Goal: Task Accomplishment & Management: Use online tool/utility

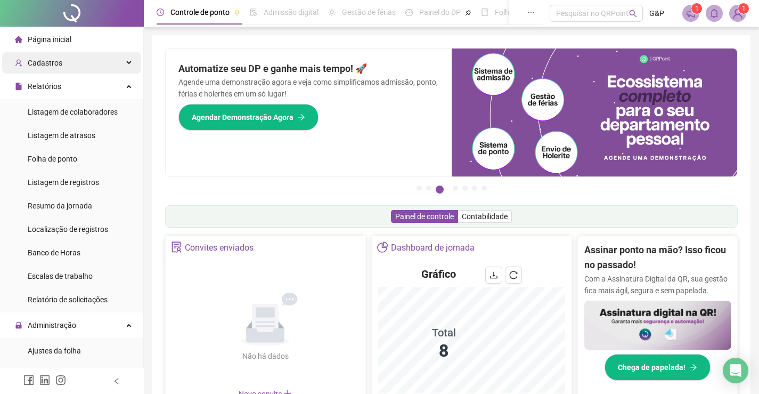
click at [84, 61] on div "Cadastros" at bounding box center [71, 62] width 139 height 21
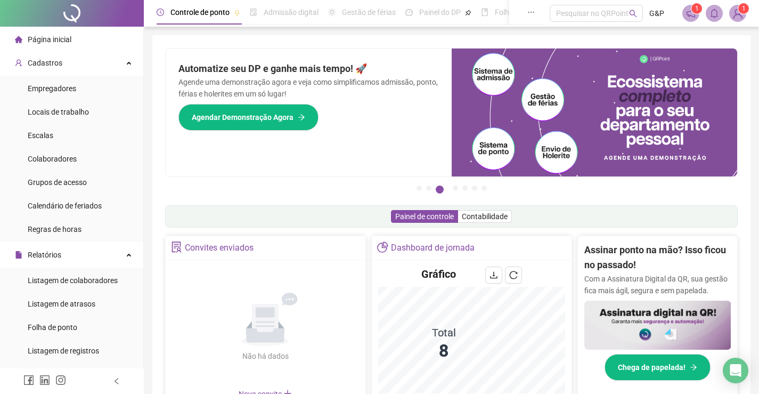
click at [85, 76] on ul "Empregadores Locais de trabalho Escalas Colaboradores Grupos de acesso Calendár…" at bounding box center [71, 159] width 143 height 166
click at [97, 71] on div "Cadastros" at bounding box center [71, 62] width 139 height 21
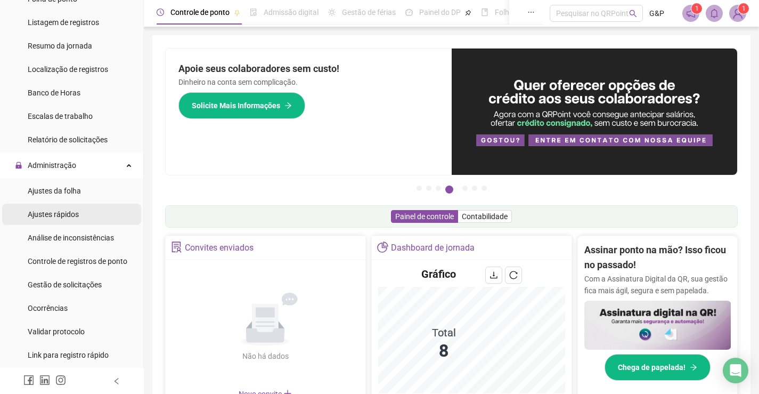
scroll to position [213, 0]
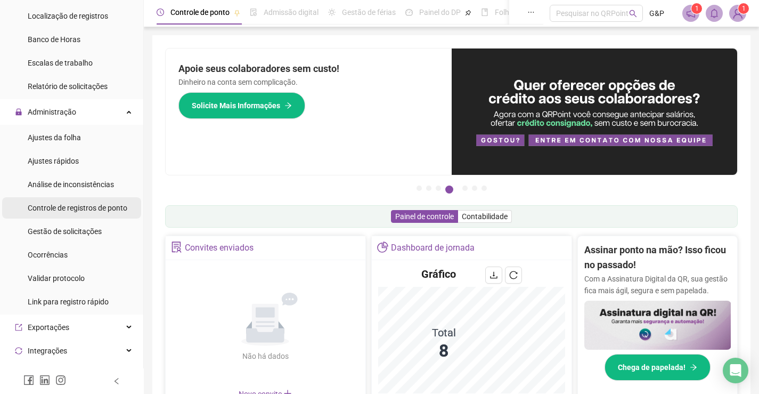
click at [83, 213] on div "Controle de registros de ponto" at bounding box center [78, 207] width 100 height 21
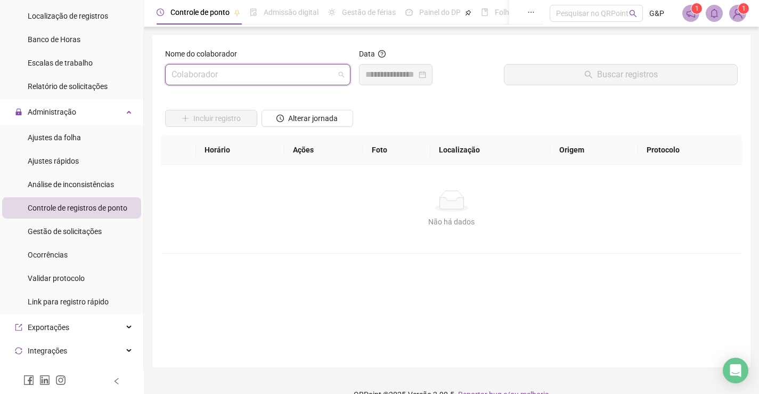
click at [286, 77] on input "search" at bounding box center [253, 74] width 163 height 20
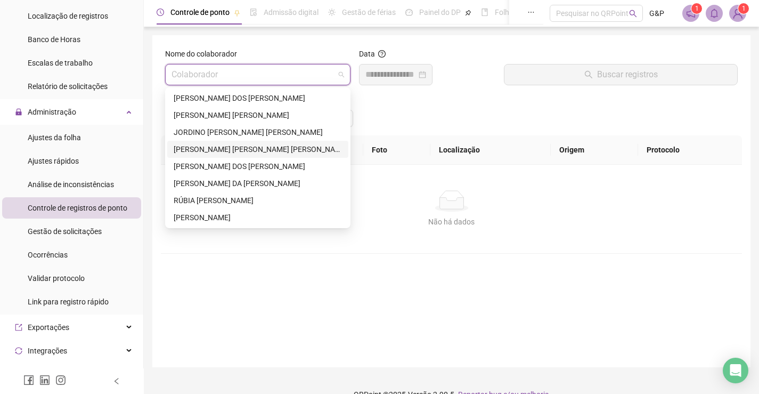
click at [294, 147] on div "[PERSON_NAME] [PERSON_NAME] [PERSON_NAME]" at bounding box center [258, 149] width 168 height 12
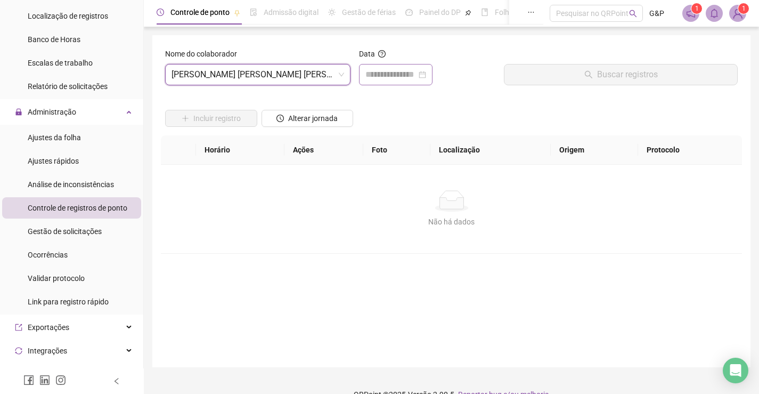
click at [433, 76] on div at bounding box center [396, 74] width 74 height 21
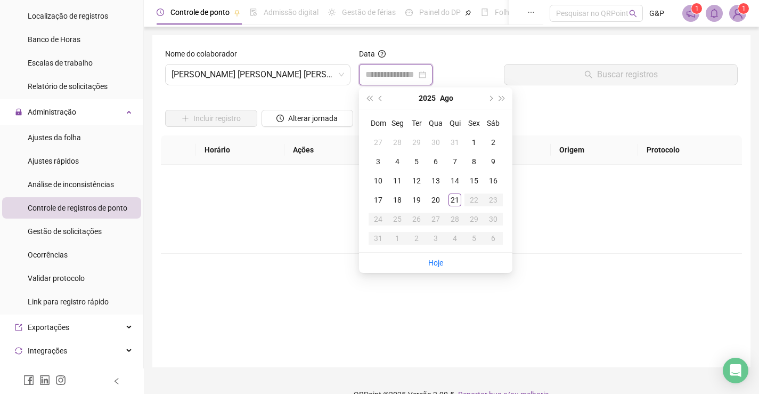
click at [426, 74] on div at bounding box center [396, 74] width 61 height 13
type input "**********"
click at [452, 201] on div "21" at bounding box center [455, 199] width 13 height 13
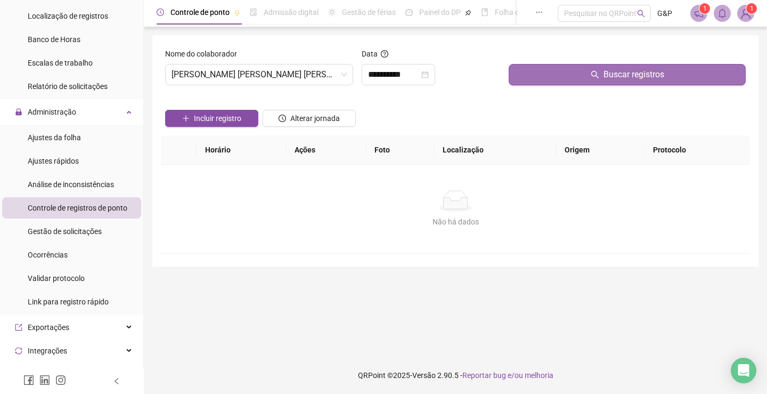
click at [551, 70] on button "Buscar registros" at bounding box center [627, 74] width 237 height 21
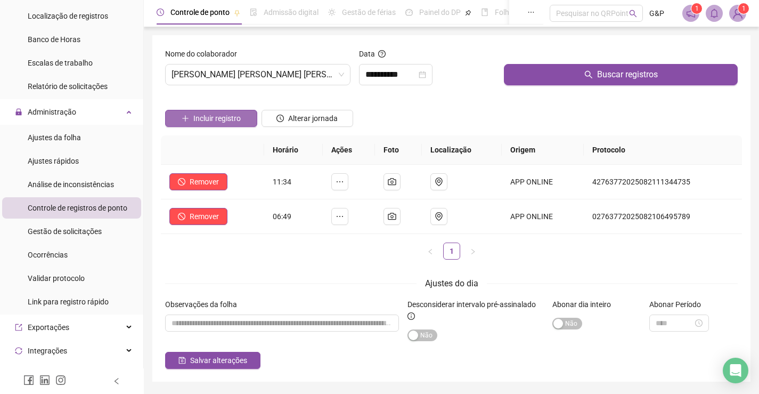
click at [220, 119] on span "Incluir registro" at bounding box center [216, 118] width 47 height 12
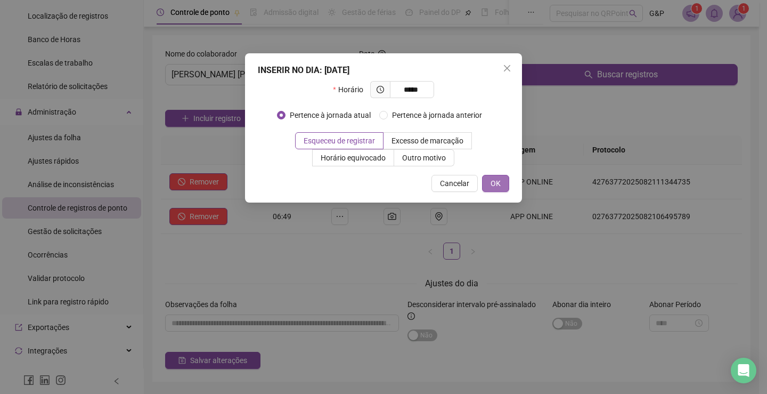
type input "*****"
click at [491, 184] on span "OK" at bounding box center [496, 183] width 10 height 12
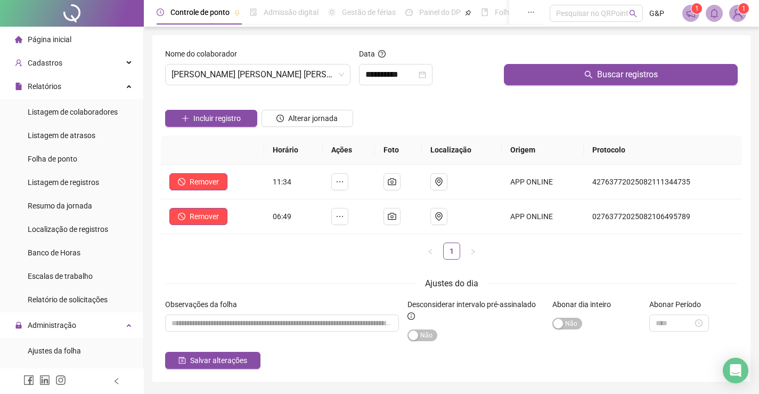
click at [86, 38] on li "Página inicial" at bounding box center [71, 39] width 139 height 21
